Goal: Obtain resource: Download file/media

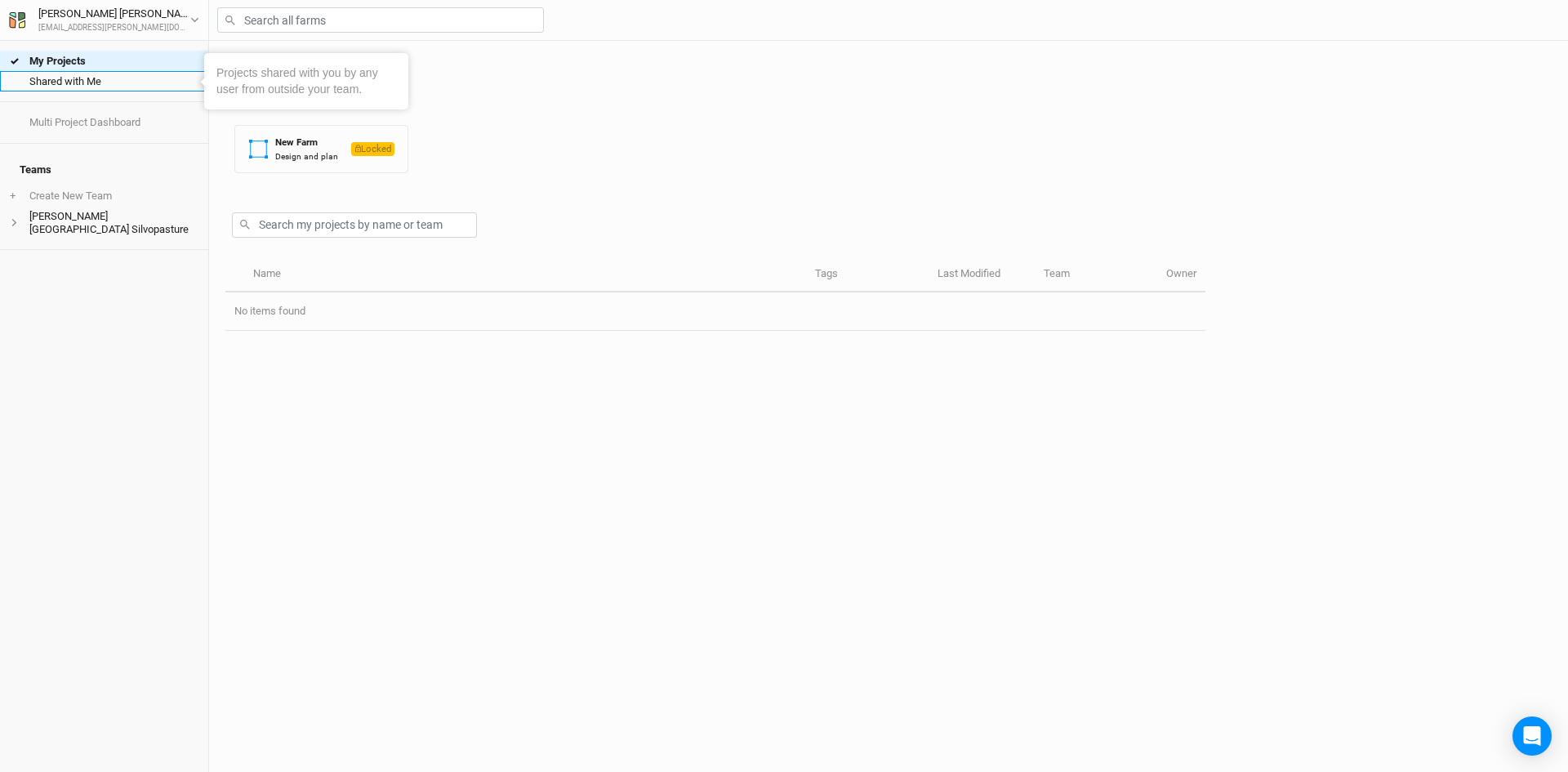
click at [68, 78] on link "Shared with Me" at bounding box center [104, 81] width 208 height 21
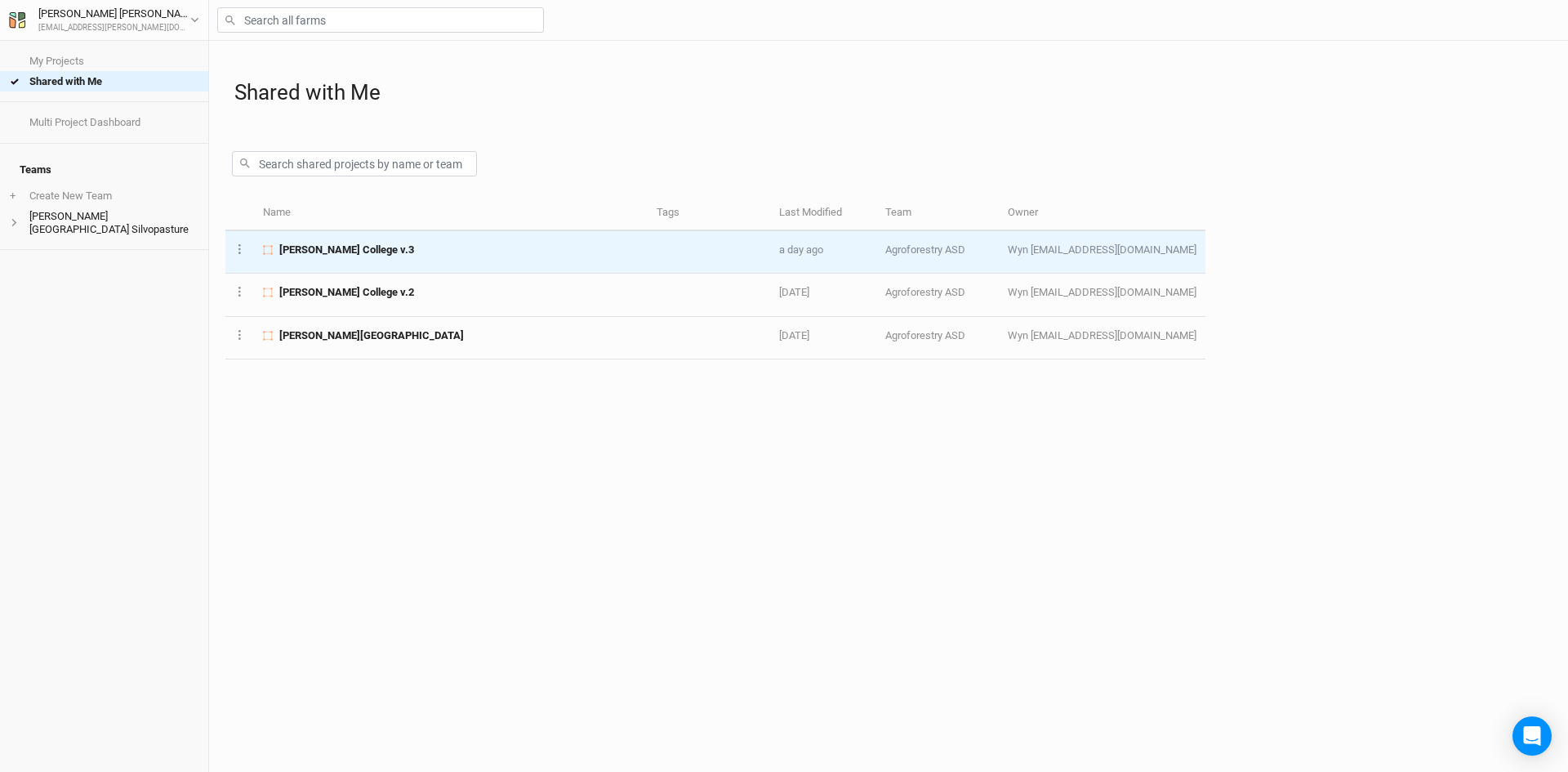
click at [376, 245] on span "[PERSON_NAME] College v.3" at bounding box center [346, 250] width 135 height 15
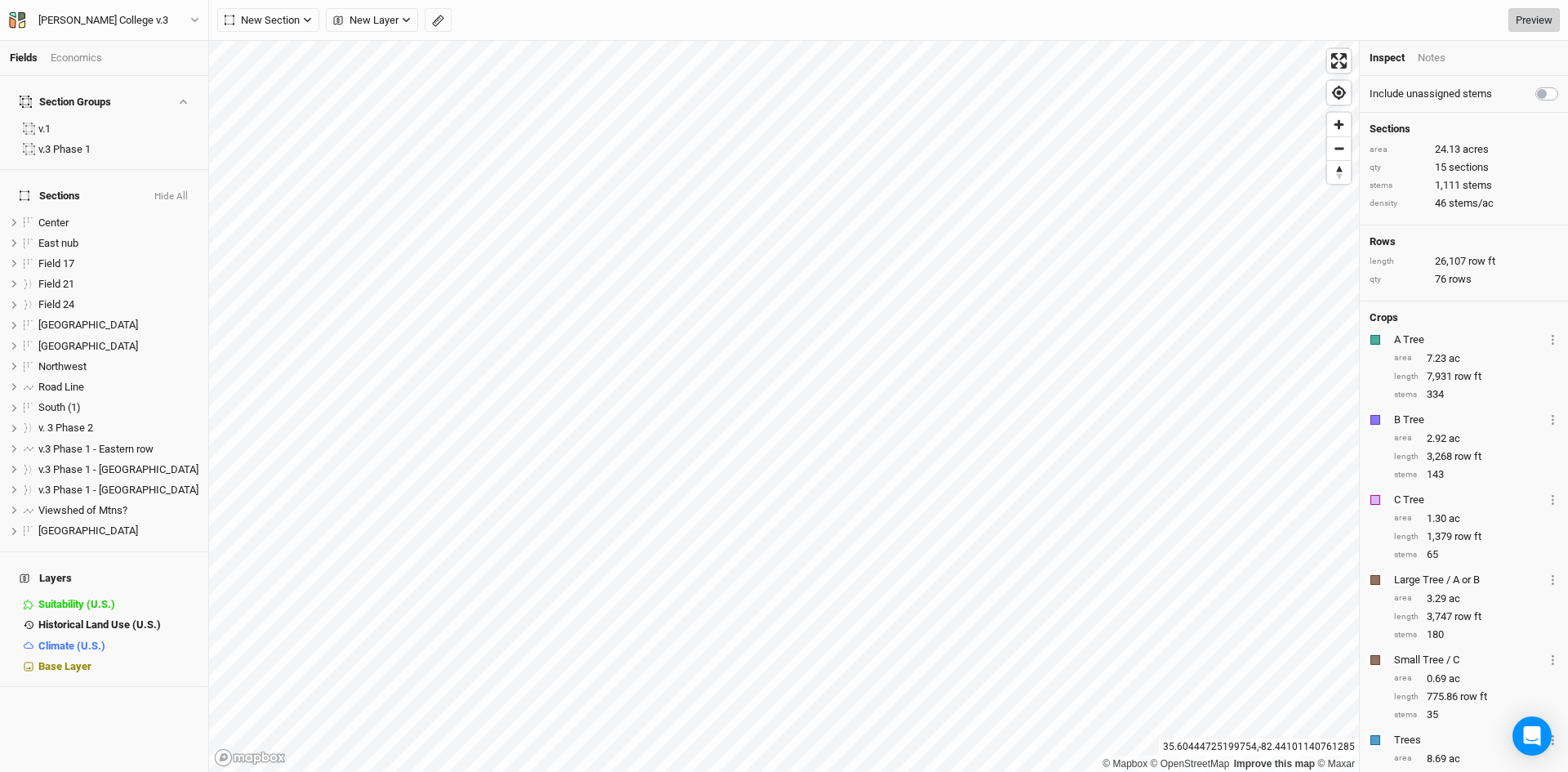
click at [1532, 20] on link "Preview" at bounding box center [1534, 21] width 52 height 25
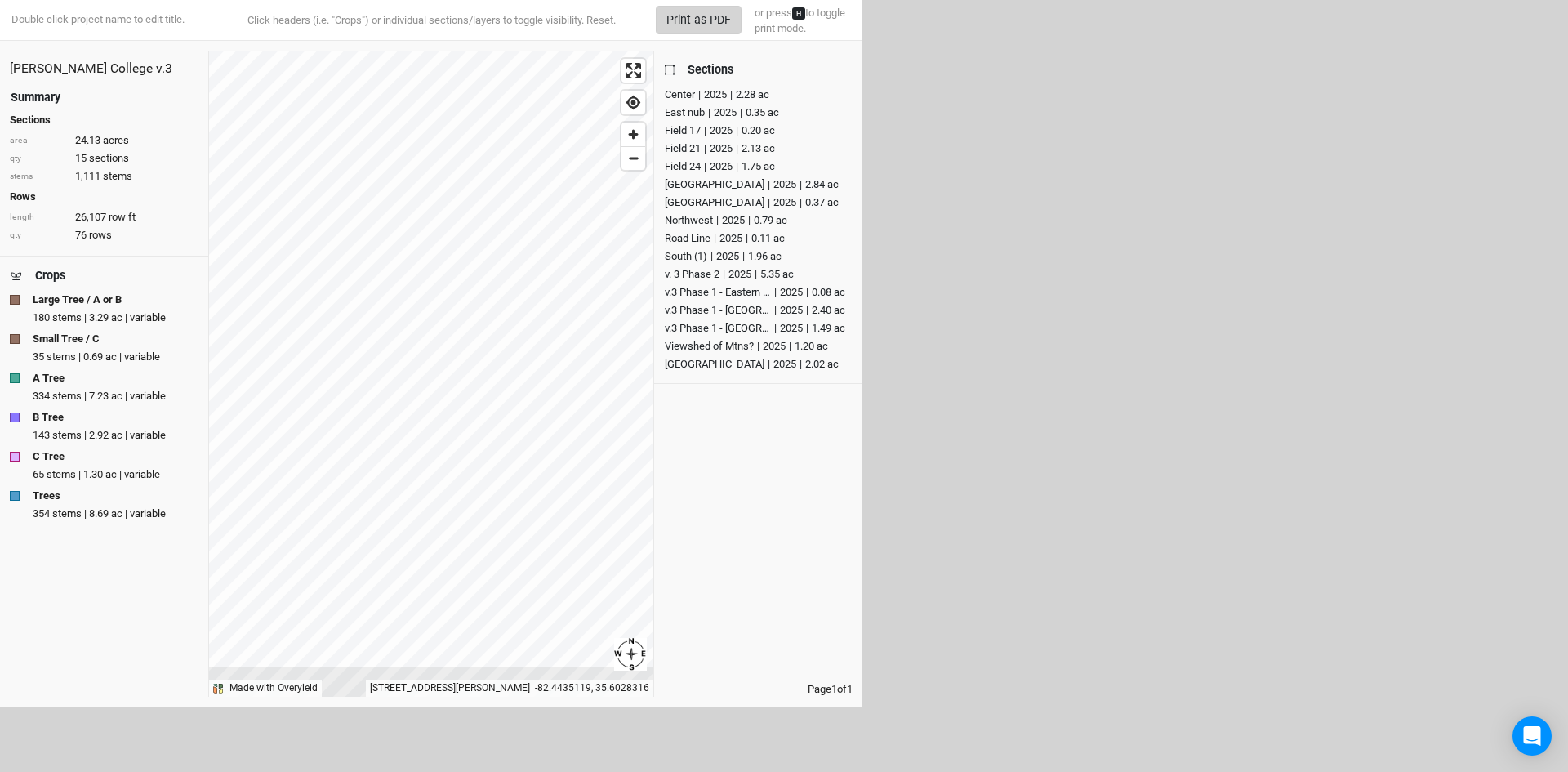
click at [705, 14] on button "Print as PDF" at bounding box center [698, 20] width 86 height 28
click at [703, 27] on button "Print as PDF" at bounding box center [698, 20] width 86 height 28
